Goal: Information Seeking & Learning: Learn about a topic

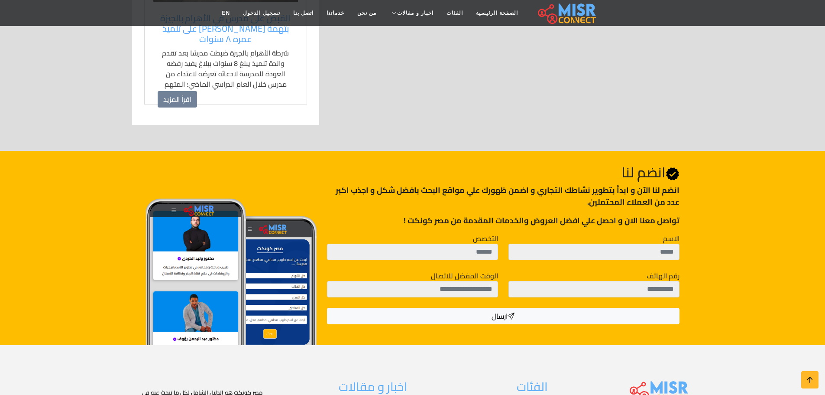
scroll to position [1127, 0]
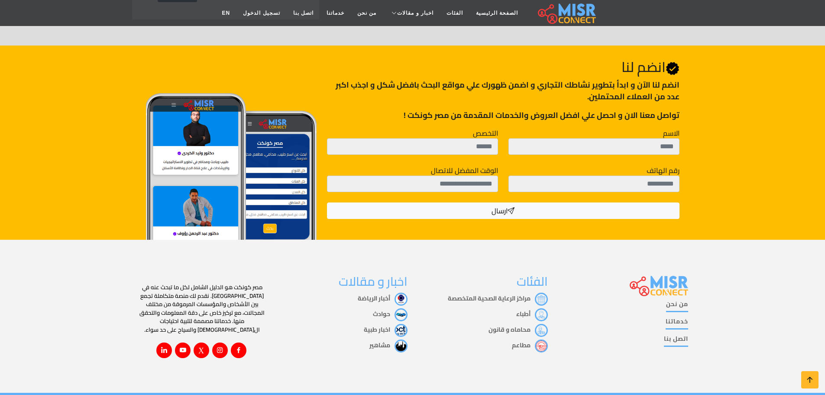
click at [688, 299] on link "من نحن" at bounding box center [677, 305] width 22 height 13
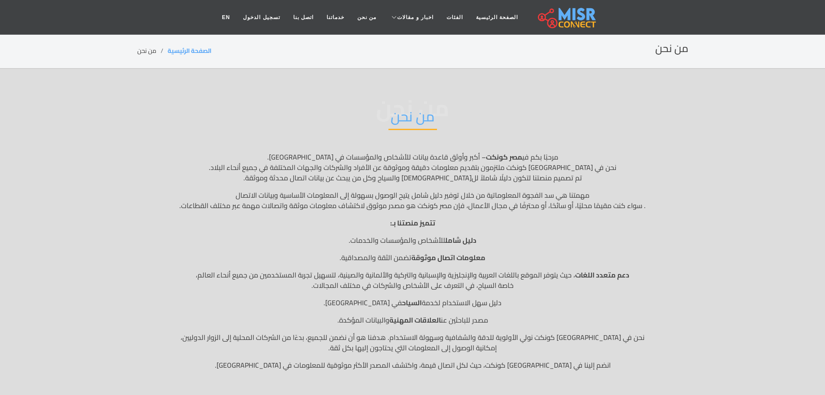
drag, startPoint x: 687, startPoint y: 119, endPoint x: 721, endPoint y: 38, distance: 87.8
click at [688, 116] on div "من نحن من نحن" at bounding box center [412, 123] width 551 height 57
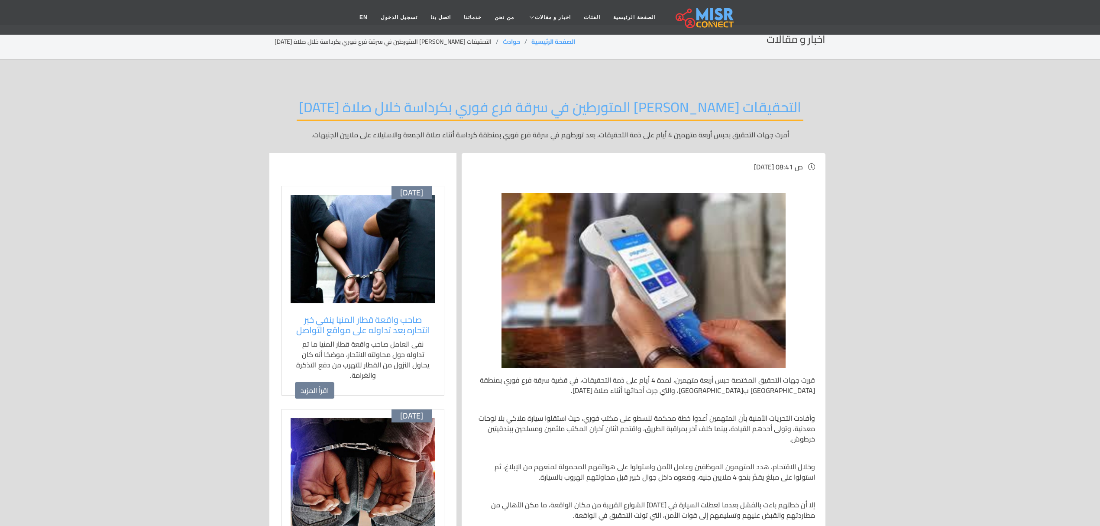
scroll to position [7, 0]
